Goal: Task Accomplishment & Management: Complete application form

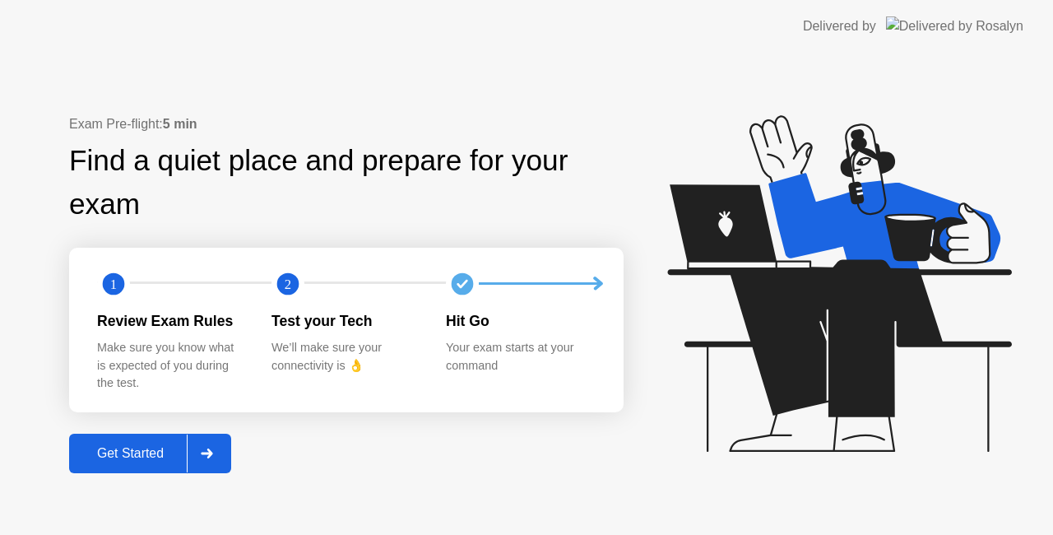
click at [165, 438] on button "Get Started" at bounding box center [150, 453] width 162 height 39
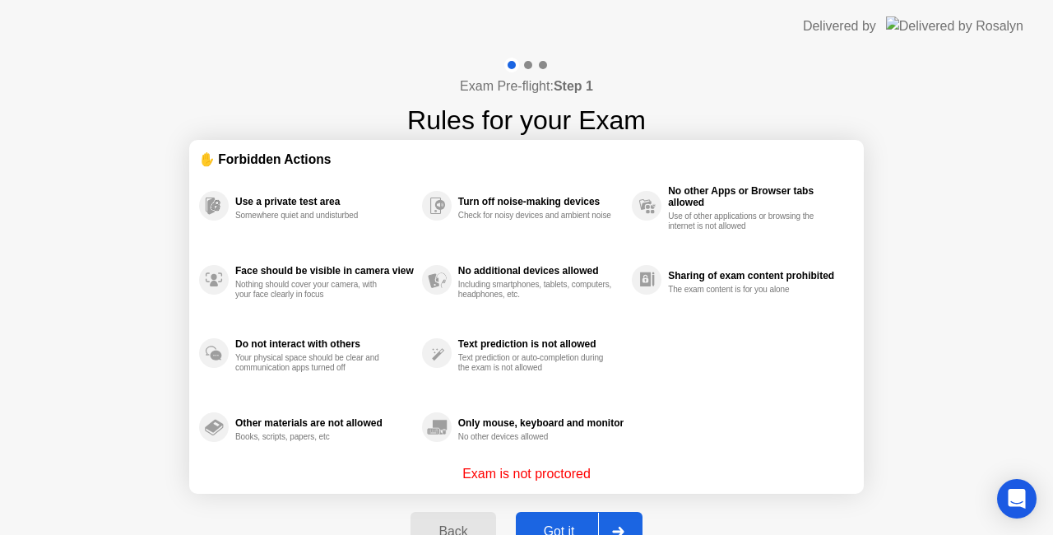
click at [540, 517] on button "Got it" at bounding box center [579, 531] width 127 height 39
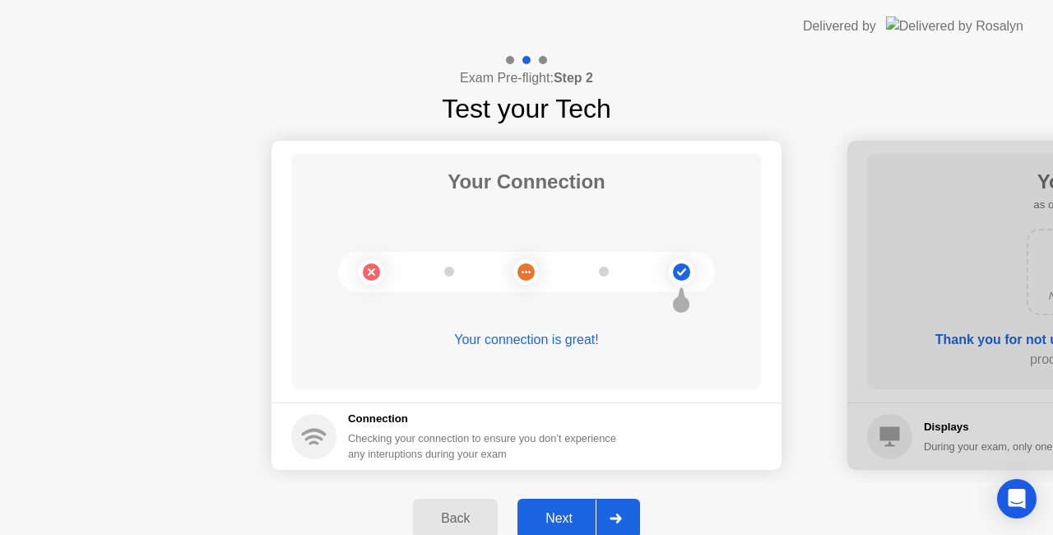
click at [587, 517] on div "Next" at bounding box center [558, 518] width 73 height 15
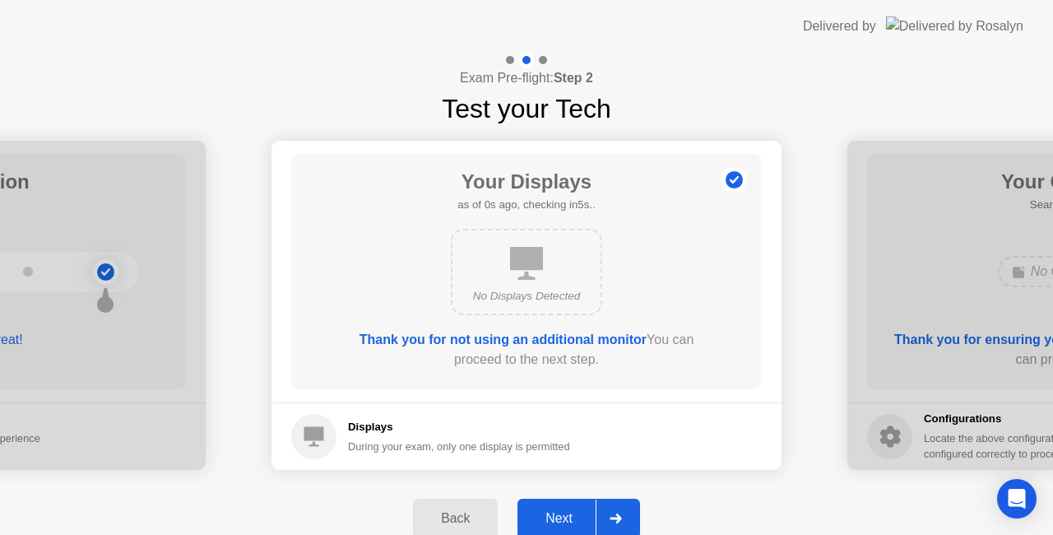
click at [587, 517] on div "Next" at bounding box center [558, 518] width 73 height 15
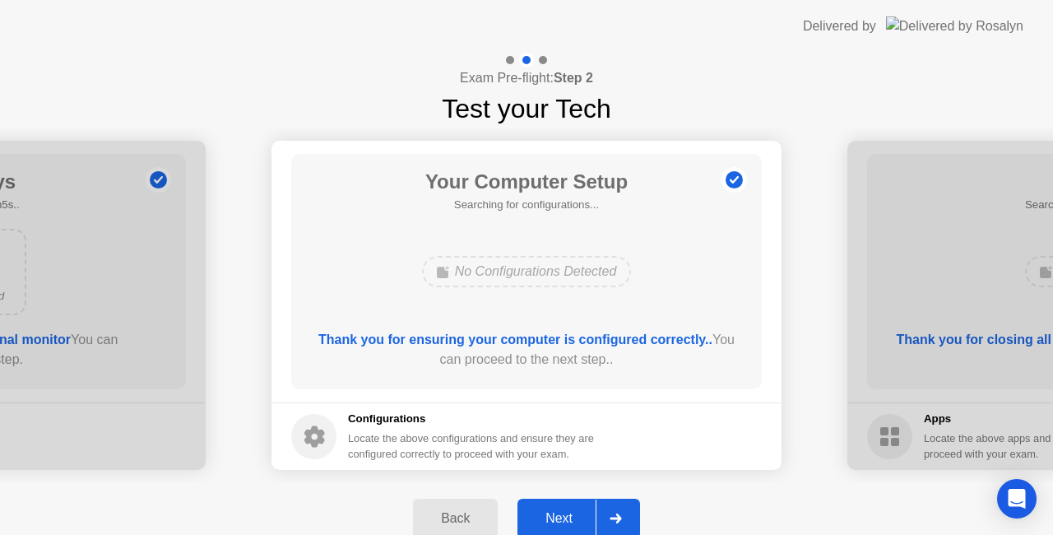
click at [587, 517] on div "Next" at bounding box center [558, 518] width 73 height 15
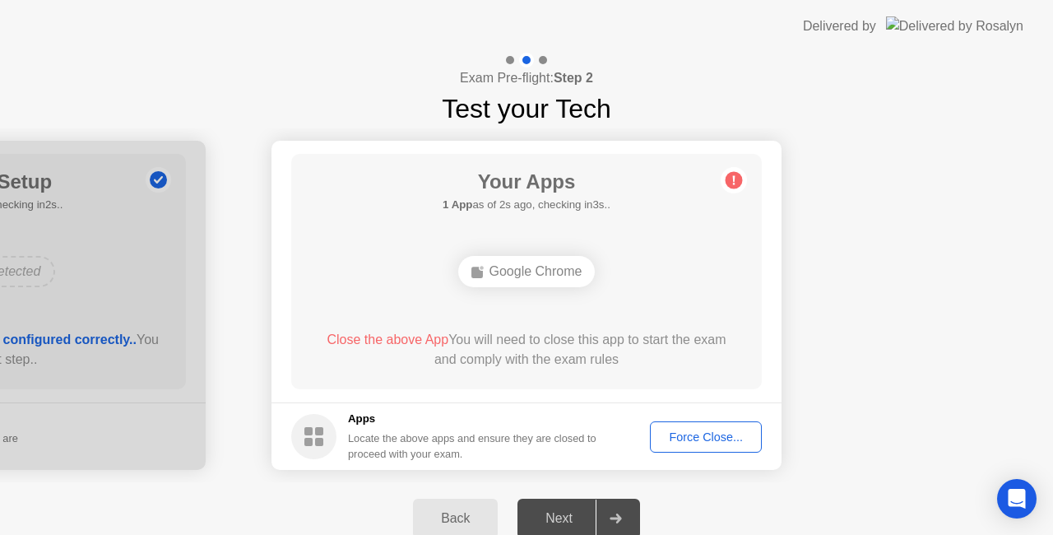
click at [694, 442] on div "Force Close..." at bounding box center [706, 436] width 100 height 13
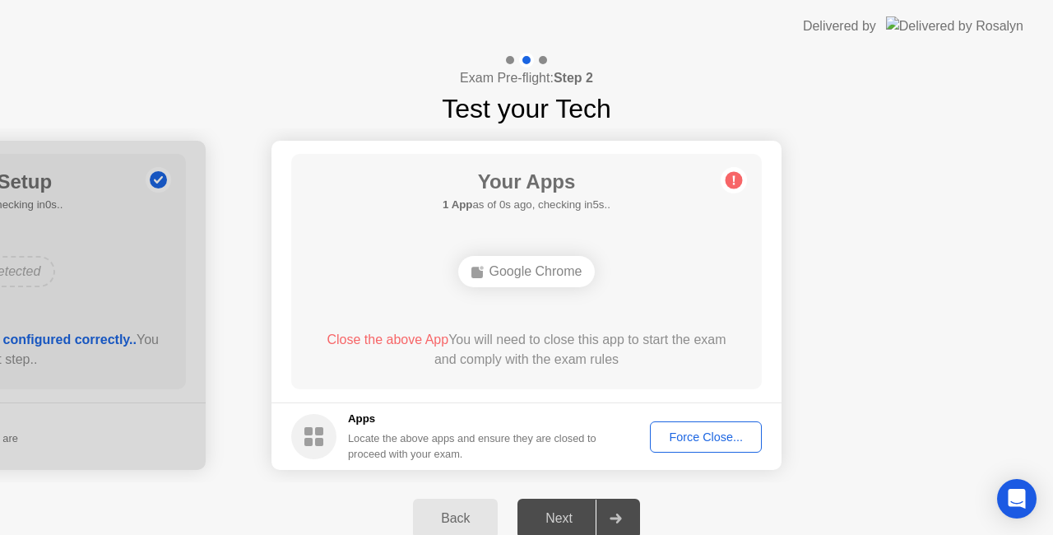
click at [693, 437] on div "Force Close..." at bounding box center [706, 436] width 100 height 13
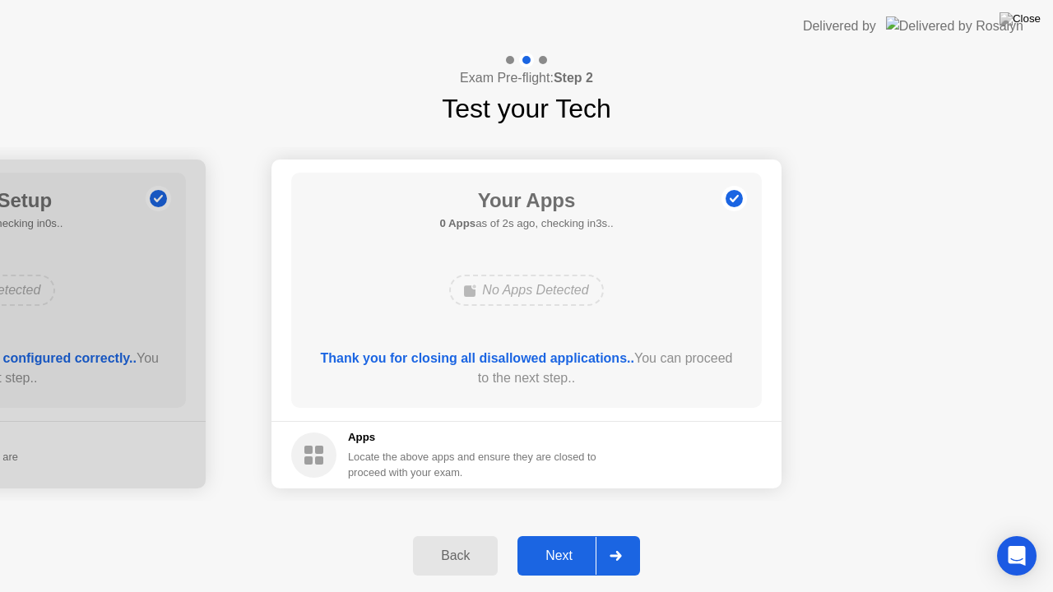
click at [561, 534] on button "Next" at bounding box center [578, 555] width 123 height 39
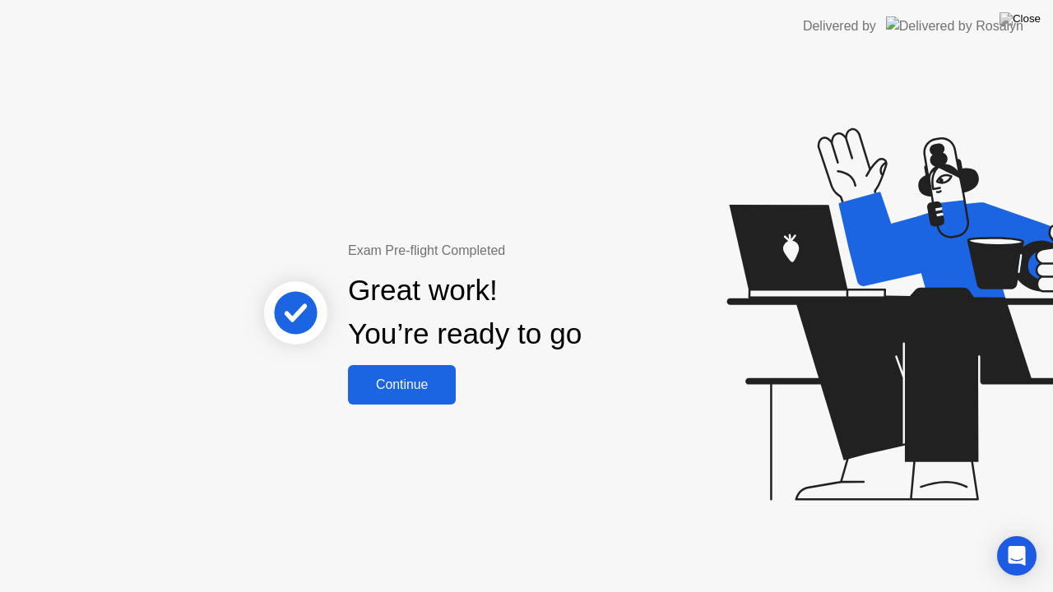
click at [417, 382] on div "Continue" at bounding box center [402, 385] width 98 height 15
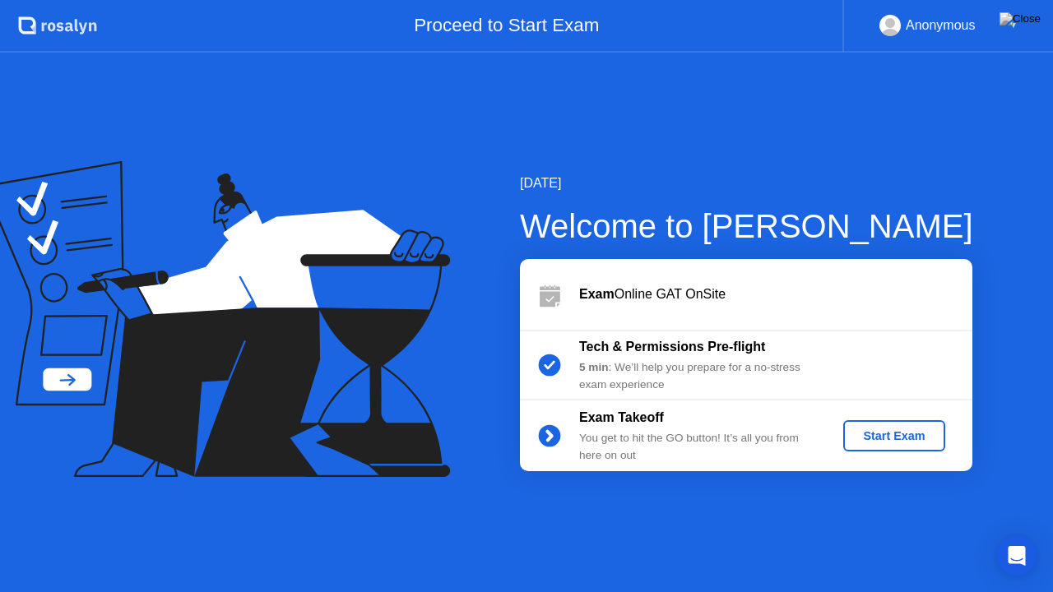
click at [885, 438] on div "Start Exam" at bounding box center [894, 435] width 88 height 13
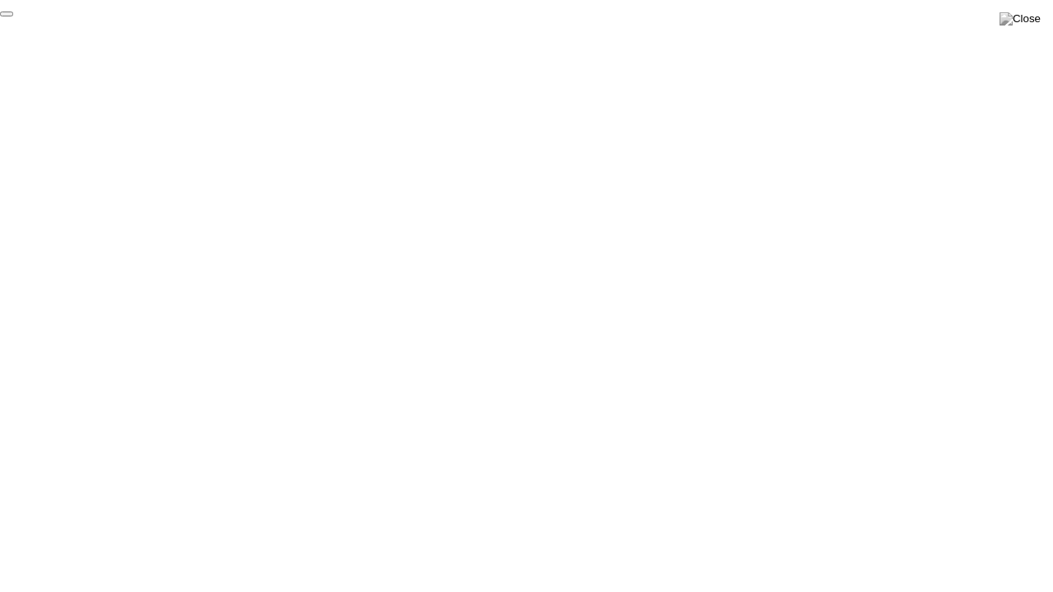
click at [13, 16] on button "End Proctoring Session" at bounding box center [6, 14] width 13 height 5
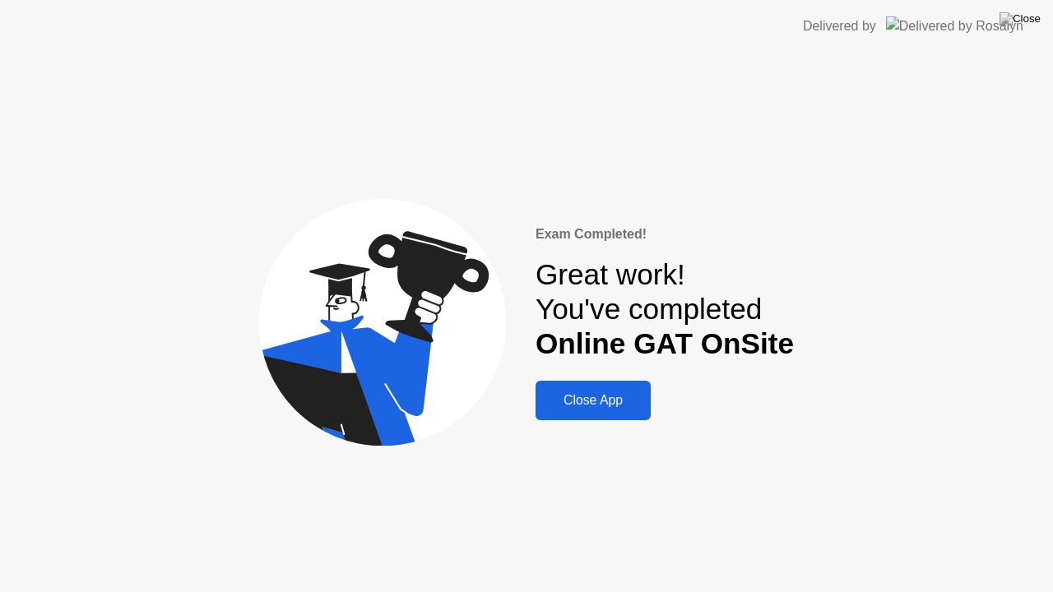
click at [625, 411] on button "Close App" at bounding box center [593, 400] width 115 height 39
